Goal: Navigation & Orientation: Find specific page/section

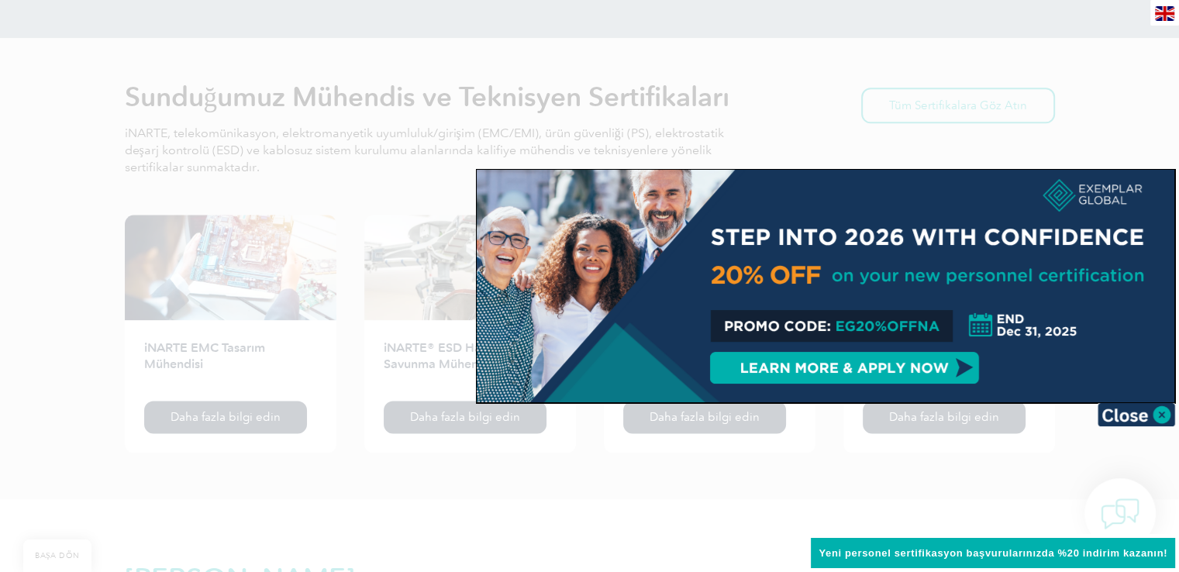
scroll to position [1928, 0]
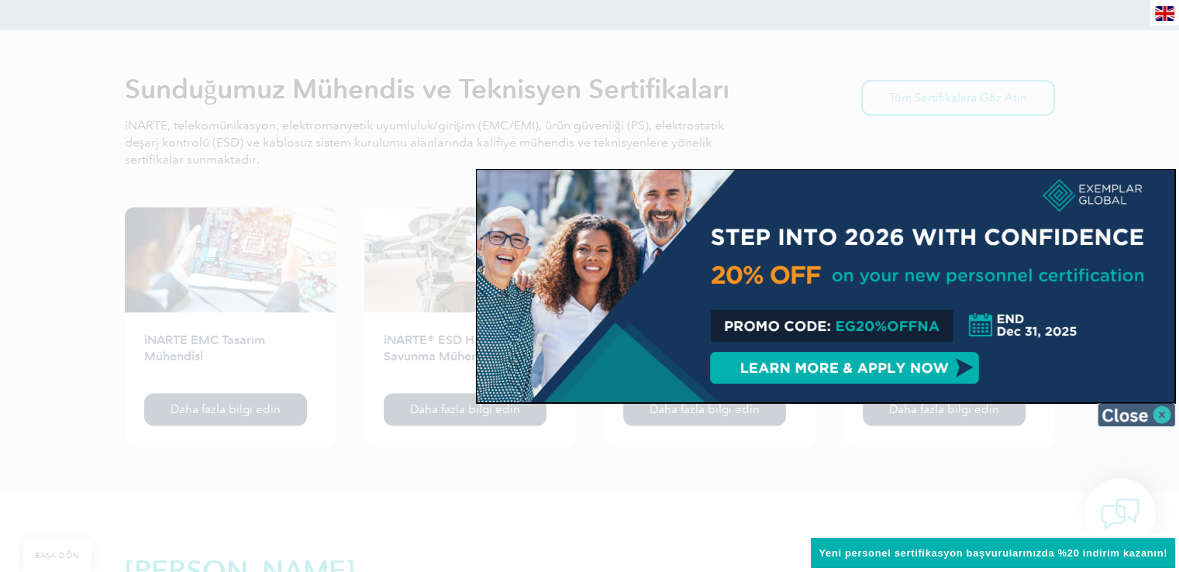
click at [1159, 418] on img at bounding box center [1135, 414] width 77 height 23
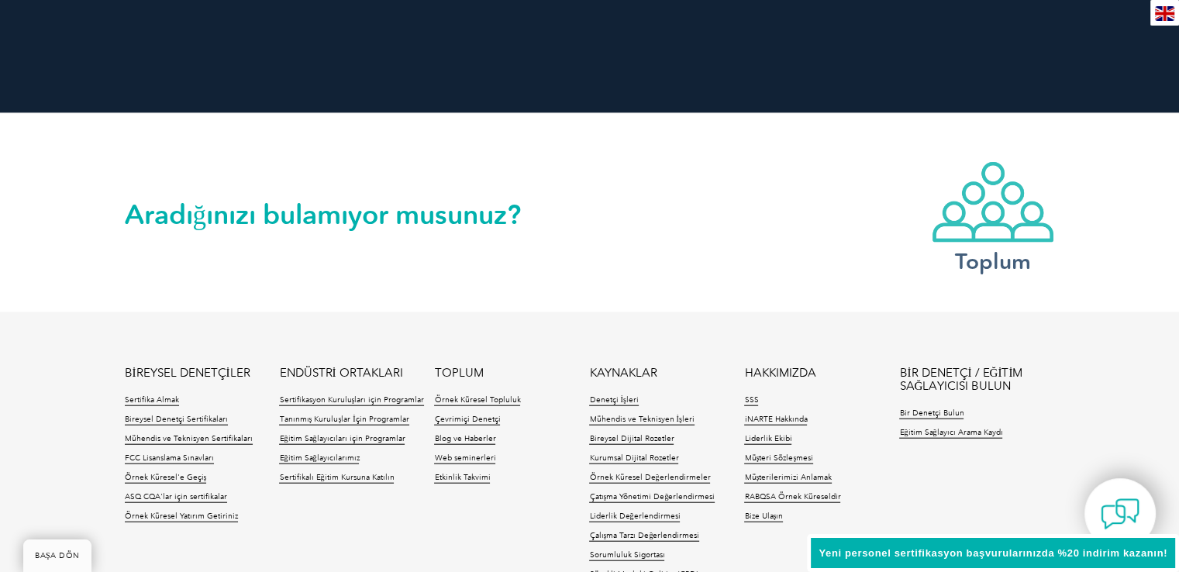
scroll to position [3689, 0]
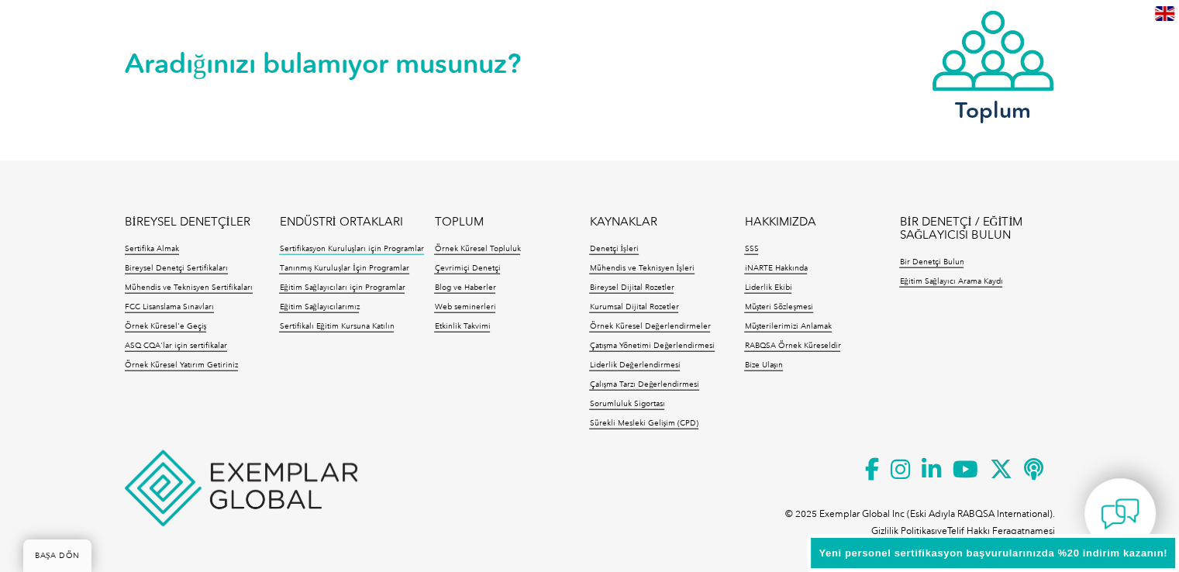
click at [355, 250] on font "Sertifikasyon Kuruluşları için Programlar" at bounding box center [351, 248] width 145 height 9
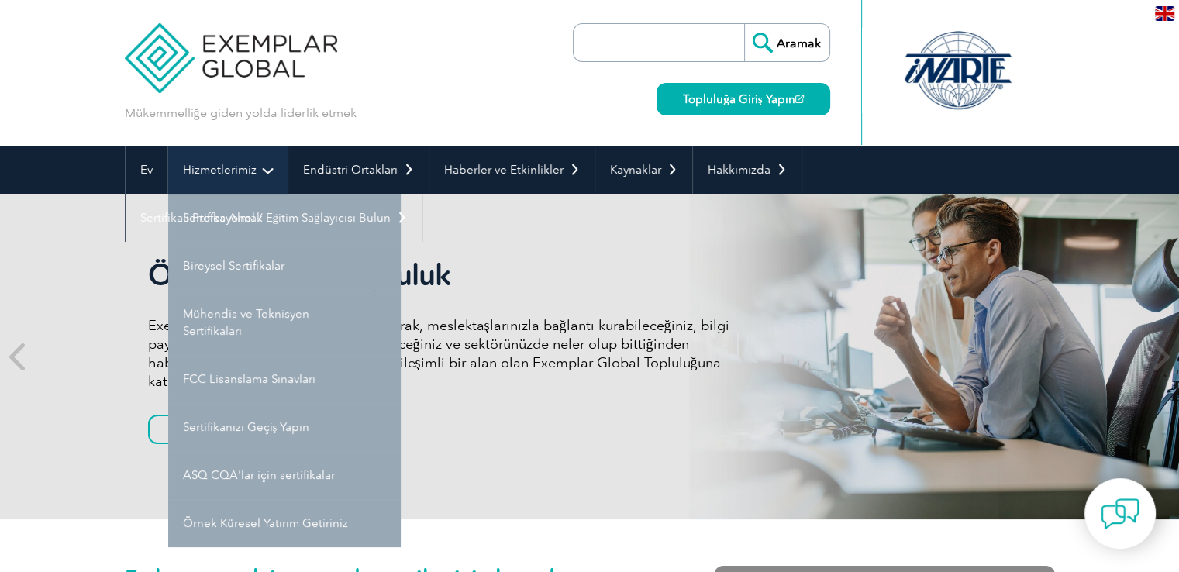
click at [243, 178] on link "Hizmetlerimiz" at bounding box center [227, 170] width 119 height 48
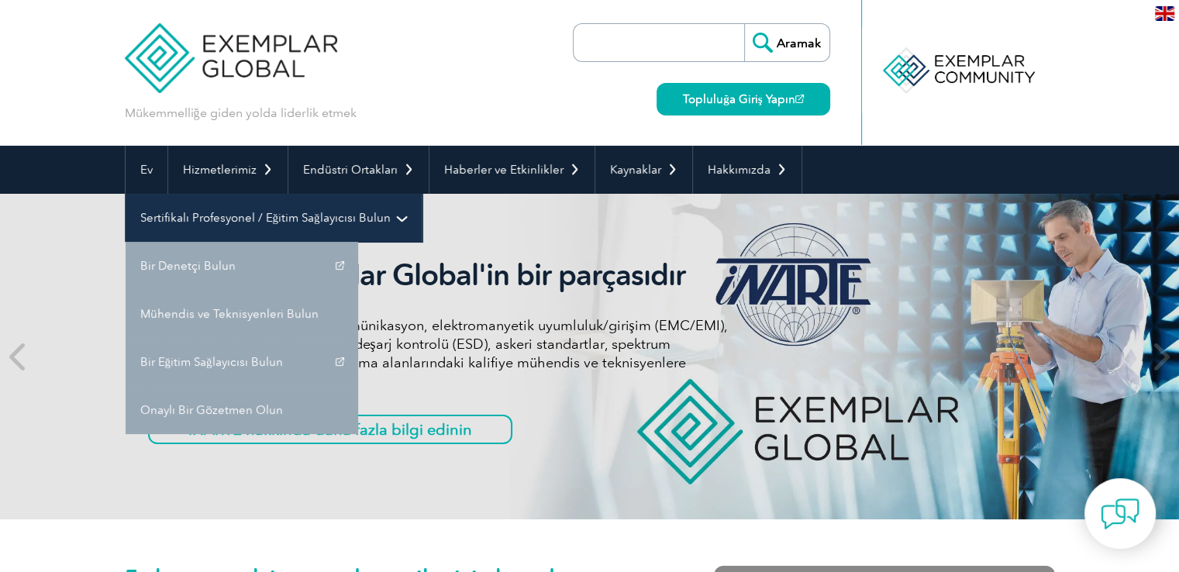
click at [384, 215] on font "Sertifikalı Profesyonel / Eğitim Sağlayıcısı Bulun" at bounding box center [265, 218] width 250 height 14
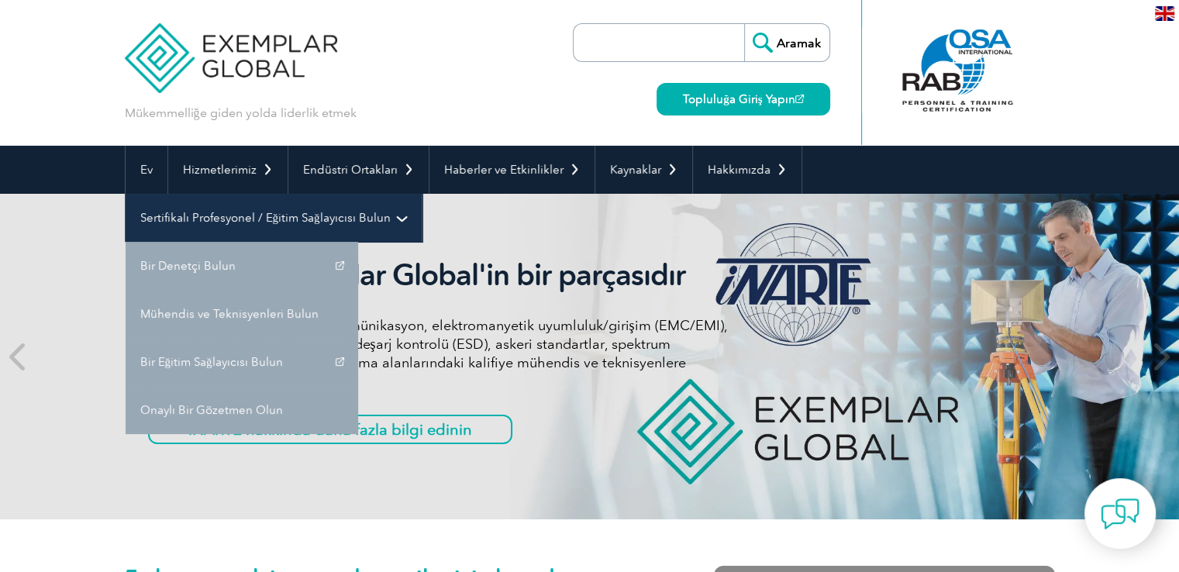
click at [398, 217] on link "Sertifikalı Profesyonel / Eğitim Sağlayıcısı Bulun" at bounding box center [274, 218] width 296 height 48
click at [223, 221] on font "Sertifikalı Profesyonel / Eğitim Sağlayıcısı Bulun" at bounding box center [265, 218] width 250 height 14
click at [375, 224] on font "Sertifikalı Profesyonel / Eğitim Sağlayıcısı Bulun" at bounding box center [265, 218] width 250 height 14
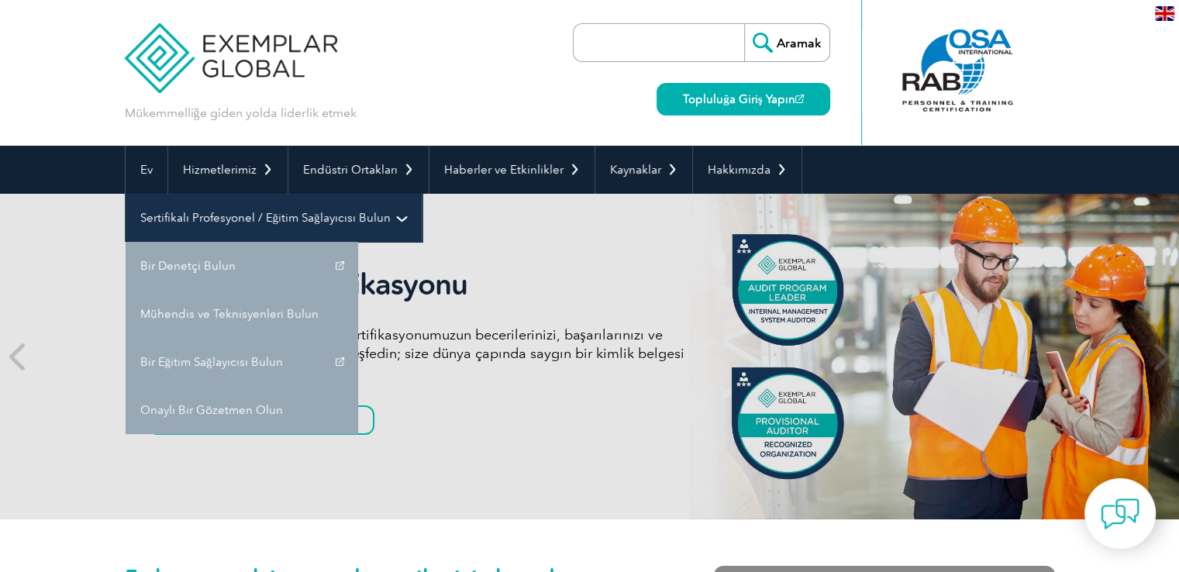
click at [375, 224] on font "Sertifikalı Profesyonel / Eğitim Sağlayıcısı Bulun" at bounding box center [265, 218] width 250 height 14
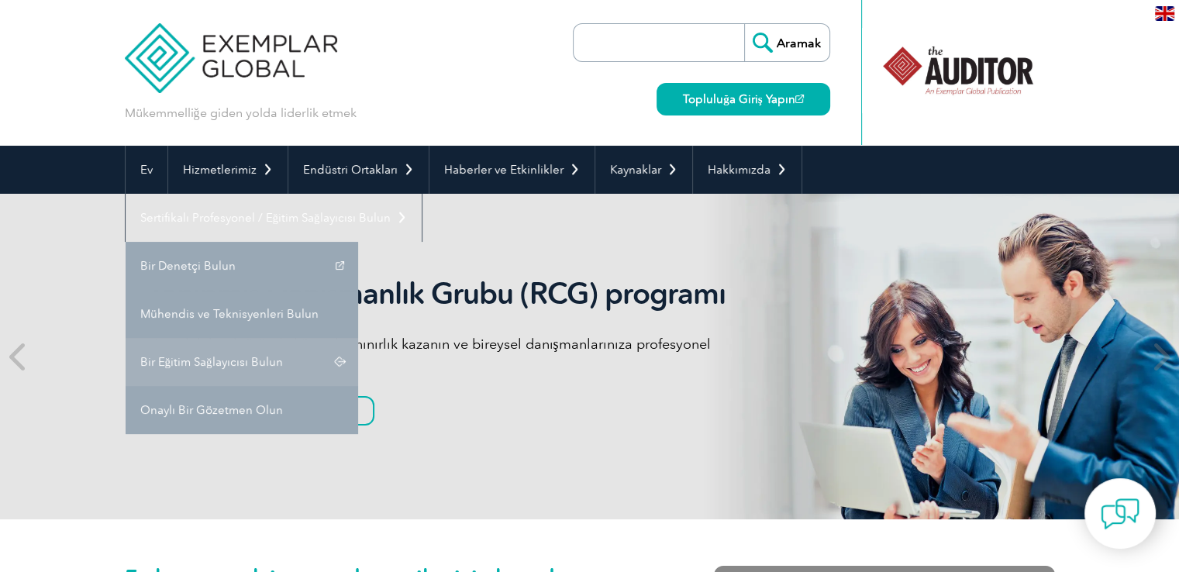
click at [341, 358] on link "Bir Eğitim Sağlayıcısı Bulun" at bounding box center [242, 362] width 232 height 48
